Goal: Task Accomplishment & Management: Manage account settings

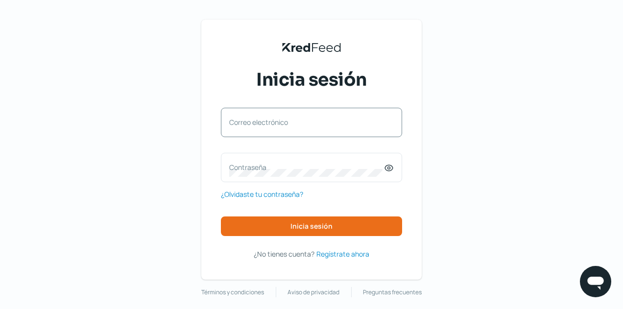
click at [277, 123] on label "Correo electrónico" at bounding box center [306, 121] width 155 height 9
click at [277, 123] on input "Correo electrónico" at bounding box center [311, 127] width 164 height 9
click at [273, 132] on div "Correo electrónico" at bounding box center [311, 122] width 181 height 29
click at [269, 128] on input "Correo electrónico" at bounding box center [311, 127] width 164 height 9
type input "finanzas@ebombo.com"
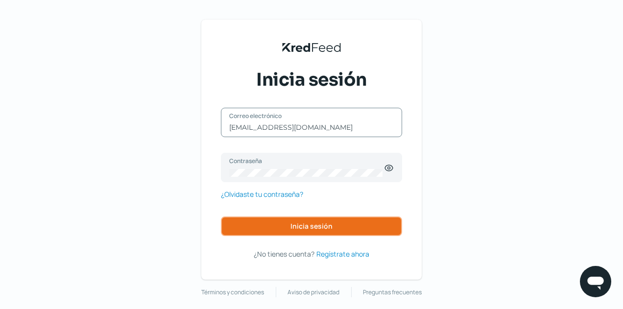
click at [262, 228] on button "Inicia sesión" at bounding box center [311, 226] width 181 height 20
